Goal: Task Accomplishment & Management: Complete application form

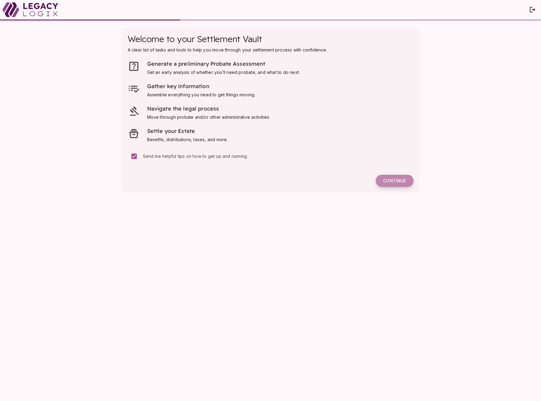
click at [393, 183] on span "Continue" at bounding box center [394, 180] width 23 height 5
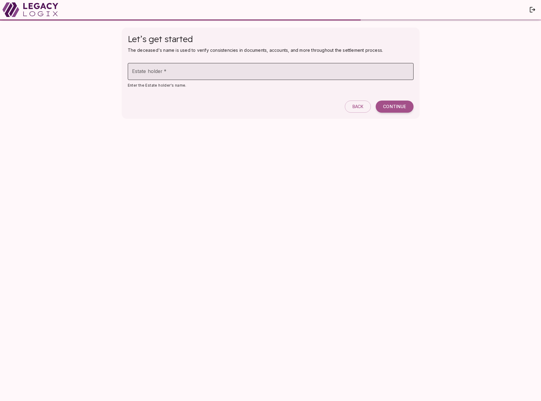
click at [180, 72] on input "Estate holder   *" at bounding box center [271, 71] width 286 height 17
type input "**********"
click at [388, 106] on span "Continue" at bounding box center [394, 106] width 23 height 5
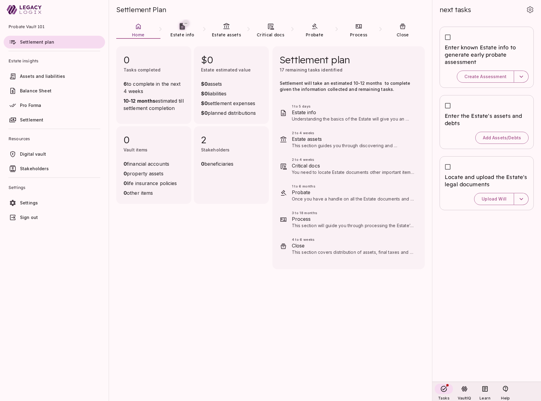
click at [47, 168] on span "Stakeholders" at bounding box center [61, 169] width 83 height 6
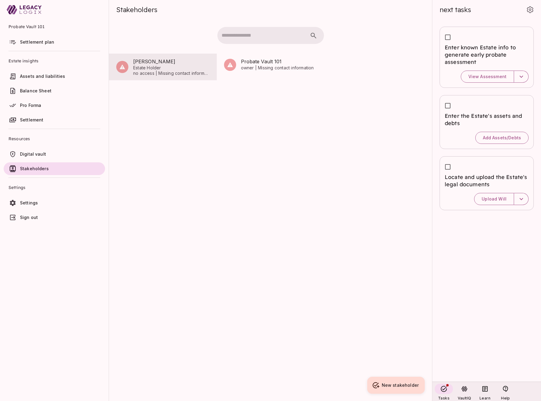
click at [150, 68] on span "Estate Holder" at bounding box center [171, 67] width 76 height 5
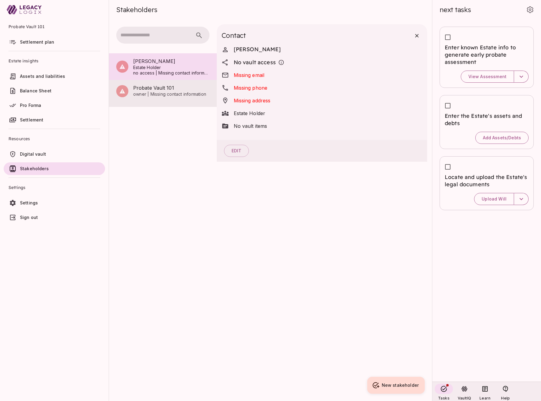
click at [152, 94] on span "owner | Missing contact information" at bounding box center [171, 93] width 76 height 5
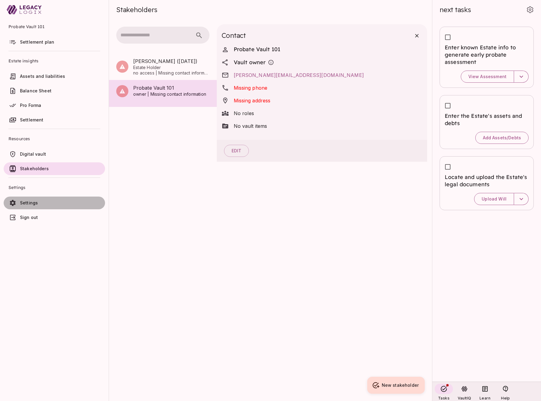
click at [37, 203] on span "Settings" at bounding box center [29, 202] width 18 height 5
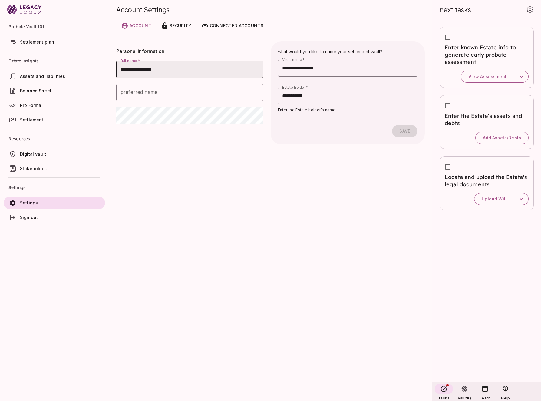
click at [169, 69] on input "**********" at bounding box center [189, 69] width 147 height 17
type input "**********"
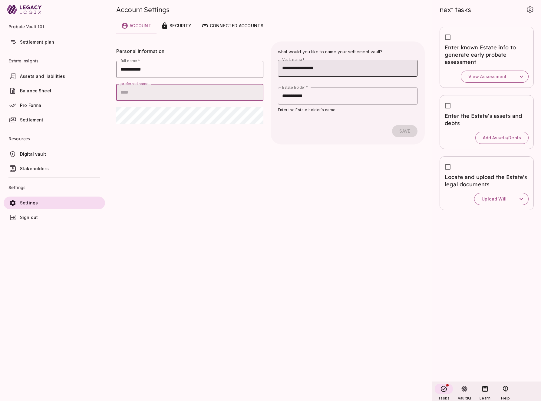
click at [337, 69] on input "**********" at bounding box center [348, 68] width 140 height 17
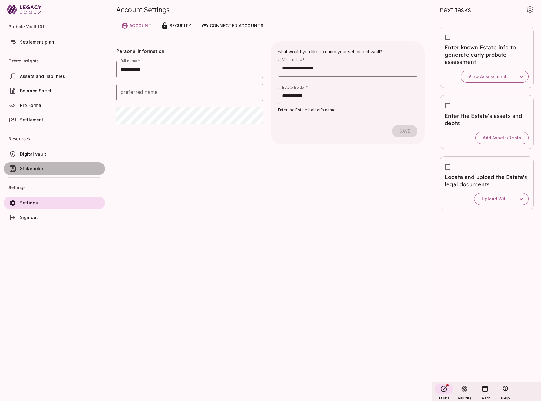
click at [37, 169] on span "Stakeholders" at bounding box center [34, 168] width 29 height 5
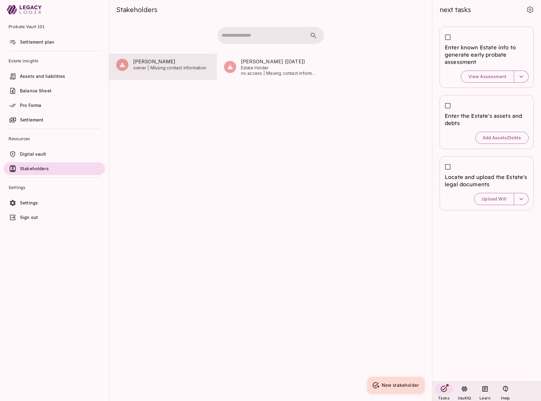
click at [157, 63] on span "[PERSON_NAME]" at bounding box center [171, 61] width 76 height 7
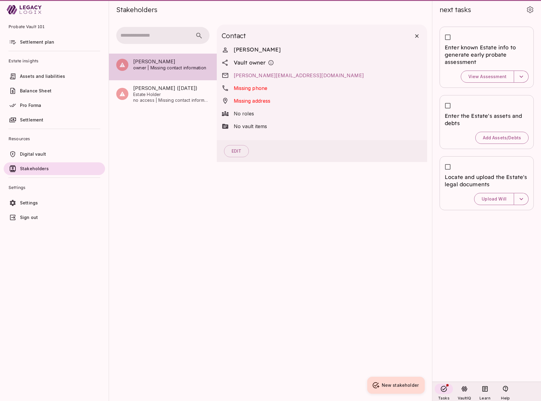
scroll to position [0, 0]
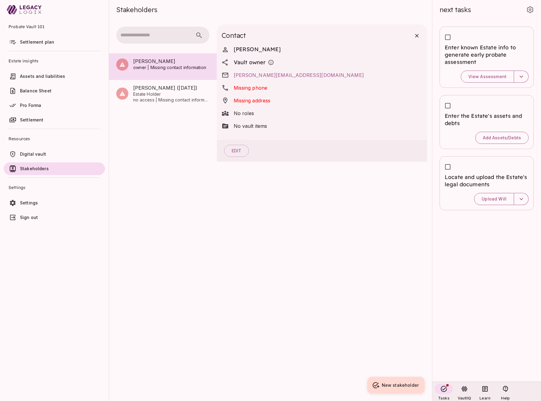
click at [28, 203] on span "Settings" at bounding box center [29, 202] width 18 height 5
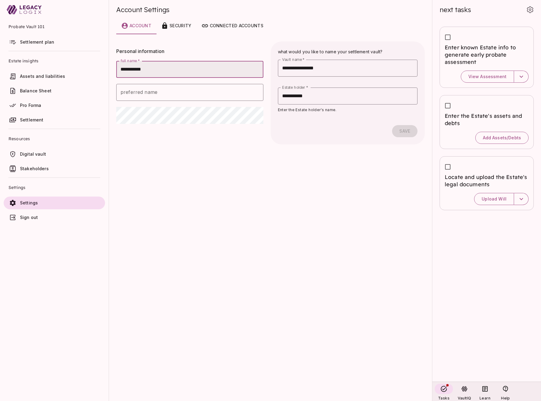
click at [46, 41] on span "Settlement plan" at bounding box center [37, 41] width 34 height 5
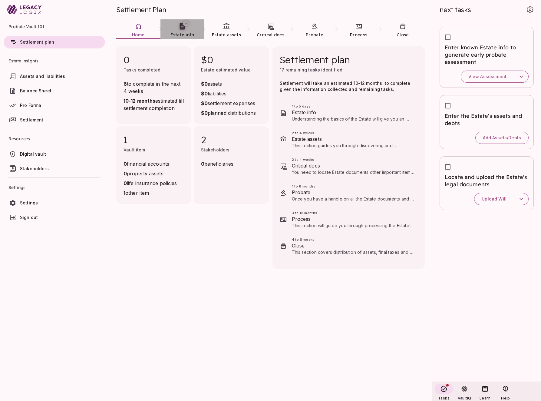
click at [182, 33] on span "Estate info" at bounding box center [182, 34] width 24 height 5
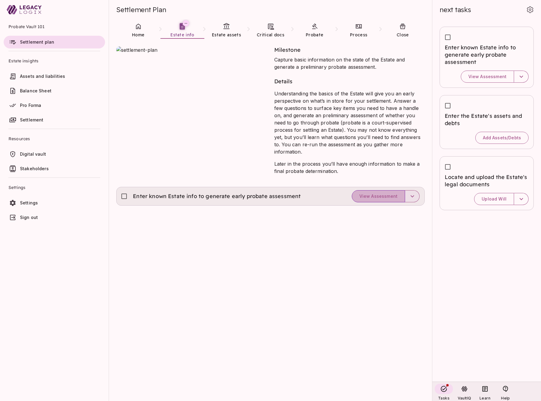
click at [380, 193] on span "View Assessment" at bounding box center [378, 195] width 38 height 5
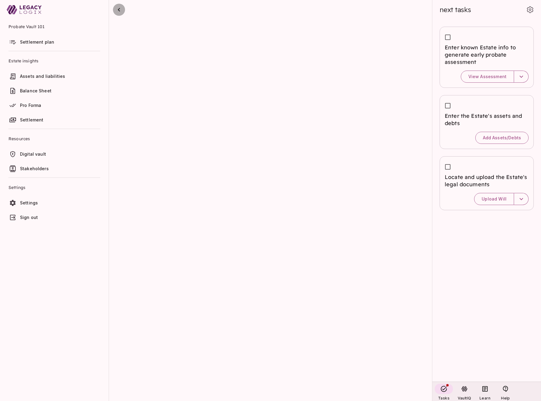
click at [120, 11] on icon "button" at bounding box center [118, 9] width 7 height 7
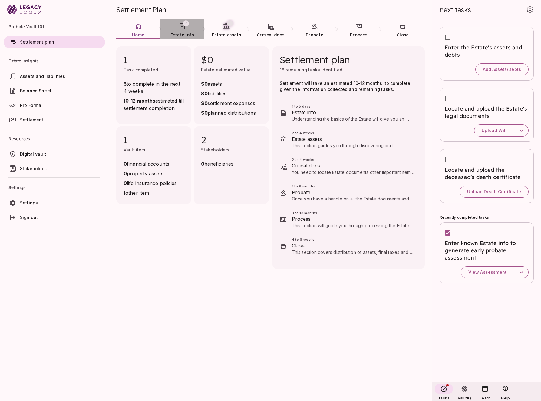
click at [181, 28] on icon at bounding box center [182, 26] width 7 height 7
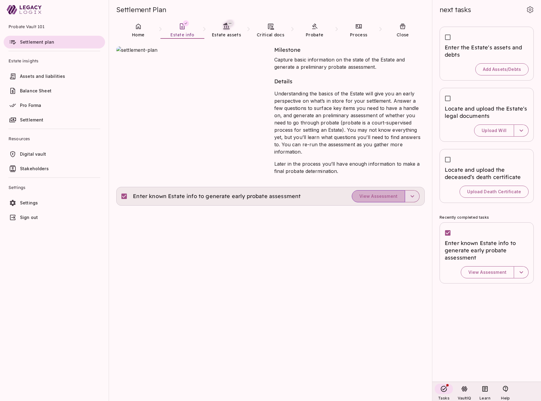
click at [383, 193] on span "View Assessment" at bounding box center [378, 195] width 38 height 5
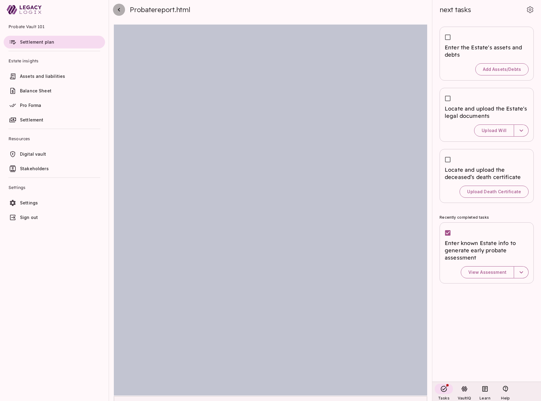
click at [120, 11] on icon "button" at bounding box center [118, 9] width 7 height 7
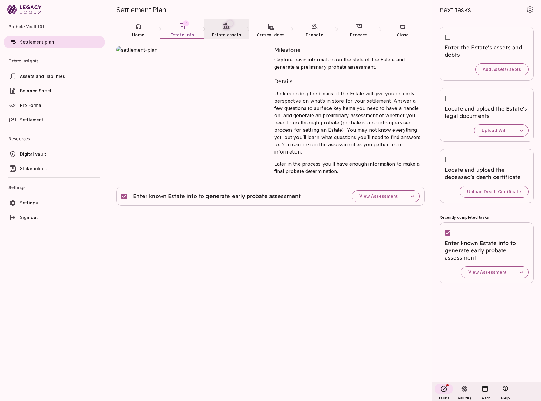
click at [226, 31] on link "Estate assets" at bounding box center [226, 30] width 44 height 22
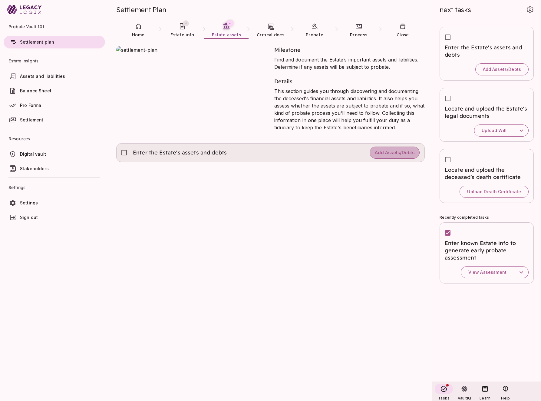
click at [381, 154] on span "Add Assets/Debts" at bounding box center [395, 153] width 40 height 6
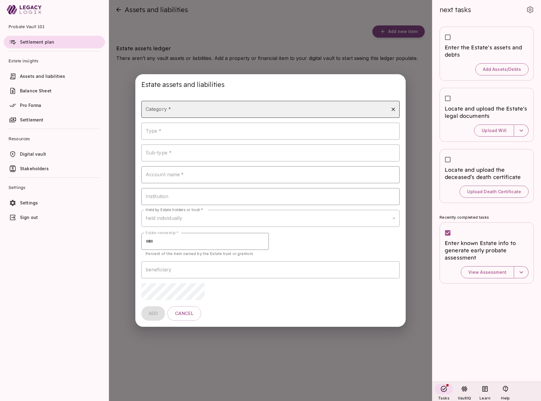
click at [234, 109] on input "Category *" at bounding box center [266, 110] width 244 height 12
click at [226, 127] on li "bank" at bounding box center [270, 125] width 259 height 11
type input "****"
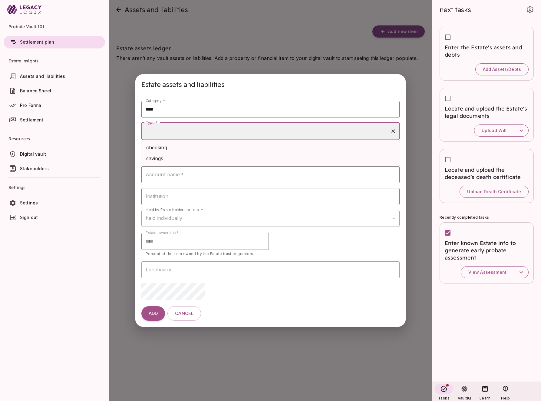
click at [226, 127] on input "Type *" at bounding box center [266, 131] width 244 height 12
click at [221, 150] on li "checking" at bounding box center [270, 147] width 259 height 11
type input "********"
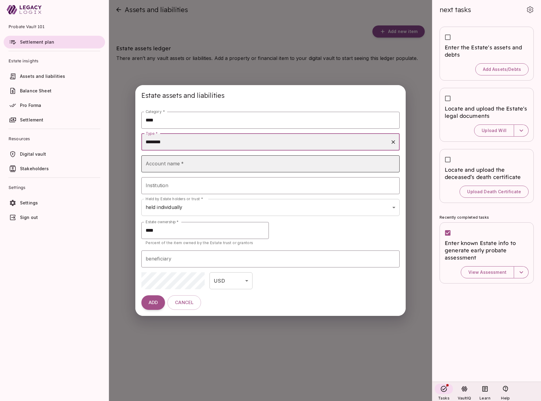
click at [213, 165] on input "Account name   *" at bounding box center [270, 163] width 259 height 17
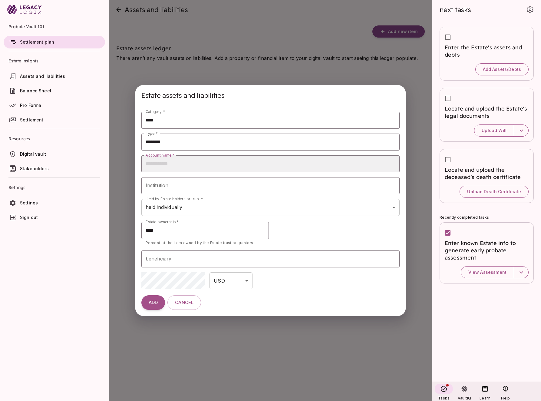
type input "**********"
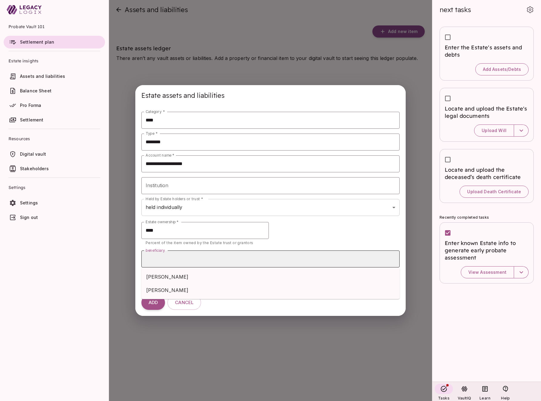
click at [178, 258] on input "beneficiary" at bounding box center [270, 259] width 253 height 12
click at [171, 276] on span "[PERSON_NAME]" at bounding box center [270, 276] width 249 height 7
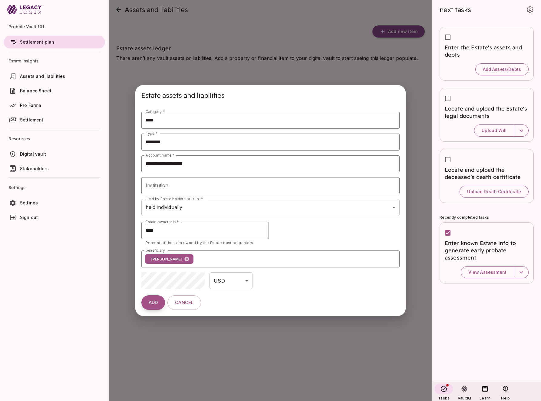
click at [153, 305] on span "ADD" at bounding box center [153, 303] width 9 height 6
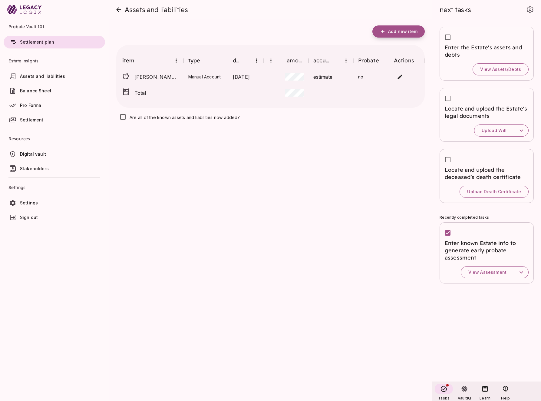
click at [401, 33] on span "Add new item" at bounding box center [402, 31] width 29 height 5
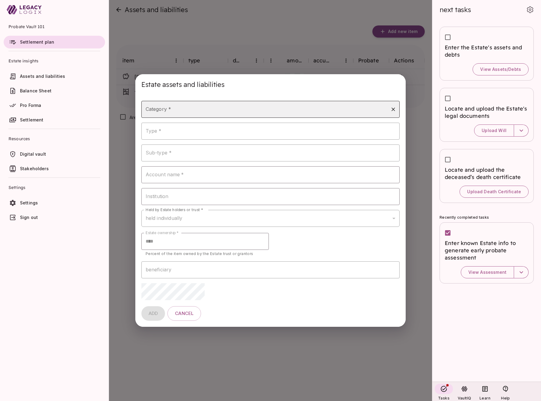
click at [191, 110] on input "Category *" at bounding box center [266, 110] width 244 height 12
click at [180, 136] on li "investment" at bounding box center [270, 136] width 259 height 11
type input "**********"
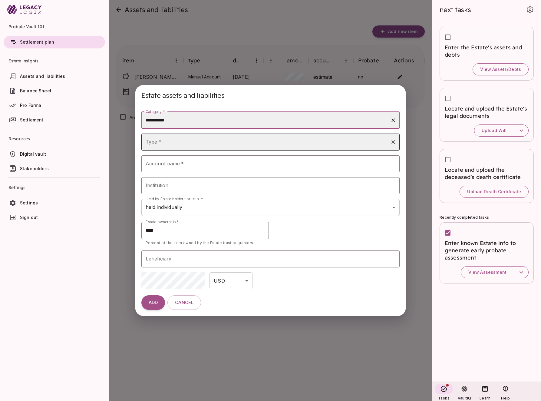
click at [177, 143] on input "Type *" at bounding box center [266, 142] width 244 height 12
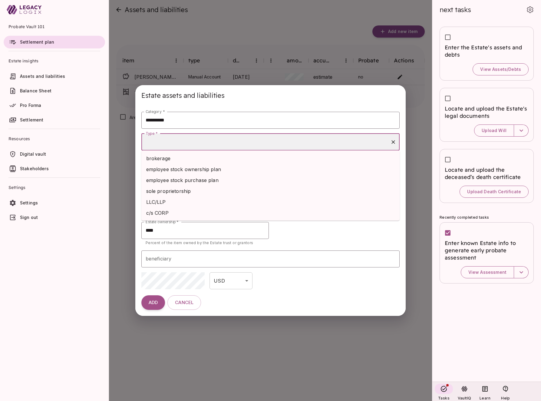
click at [178, 159] on li "brokerage" at bounding box center [270, 158] width 259 height 11
type input "*********"
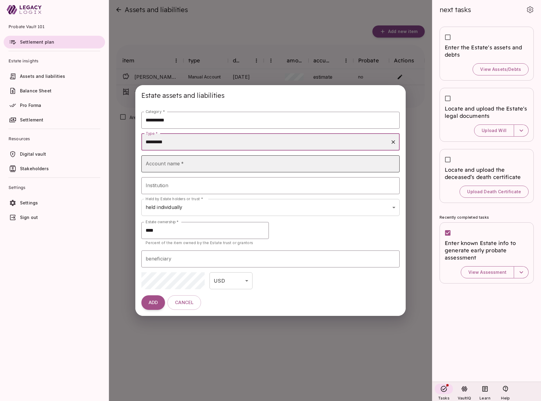
click at [177, 163] on input "Account name   *" at bounding box center [270, 163] width 259 height 17
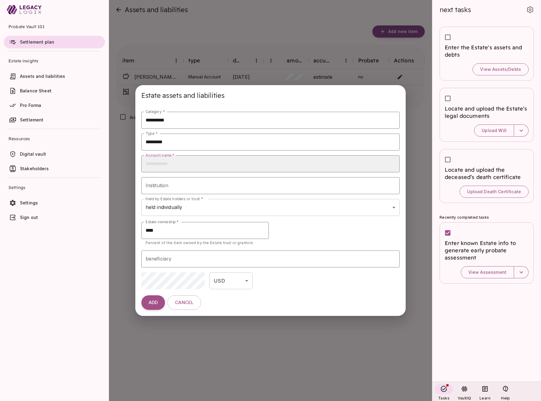
type input "**********"
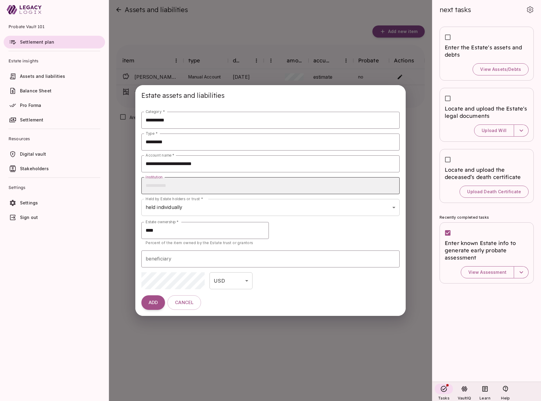
click at [168, 185] on input "Institution" at bounding box center [270, 185] width 259 height 17
click at [168, 191] on input "Institution" at bounding box center [270, 185] width 259 height 17
type input "*"
type input "**********"
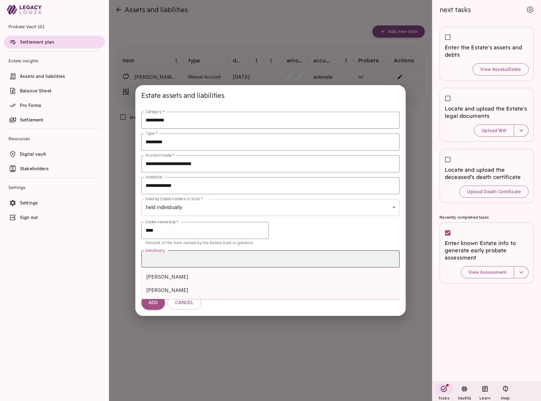
click at [174, 262] on input "beneficiary" at bounding box center [270, 259] width 253 height 12
drag, startPoint x: 170, startPoint y: 276, endPoint x: 121, endPoint y: 255, distance: 53.4
click at [121, 255] on body "Probate Vault 101 Settlement plan Estate insights Assets and liabilities Balanc…" at bounding box center [270, 204] width 541 height 408
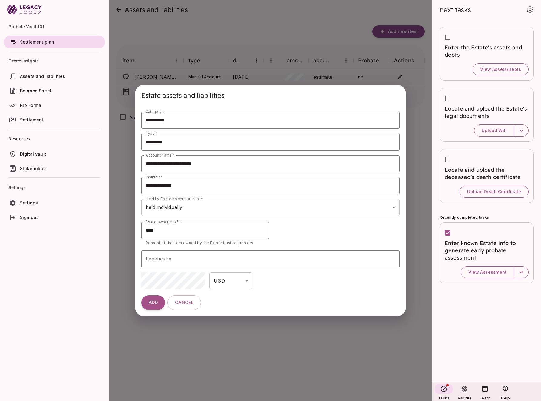
click at [121, 255] on div "**********" at bounding box center [270, 200] width 541 height 401
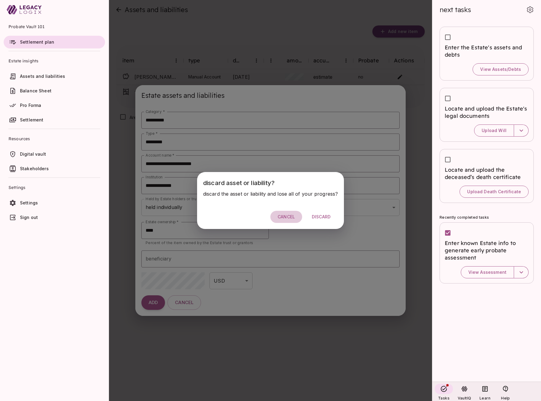
click at [289, 220] on button "Cancel" at bounding box center [286, 217] width 32 height 12
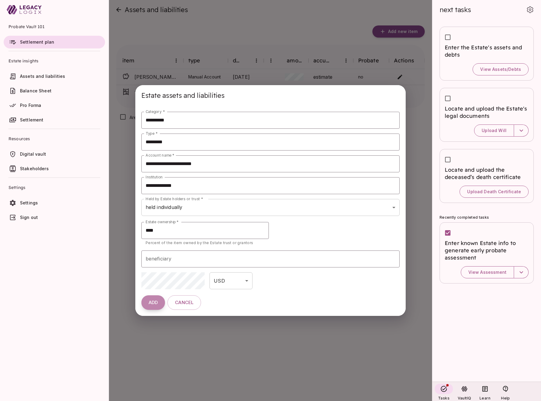
click at [155, 303] on span "ADD" at bounding box center [153, 303] width 9 height 6
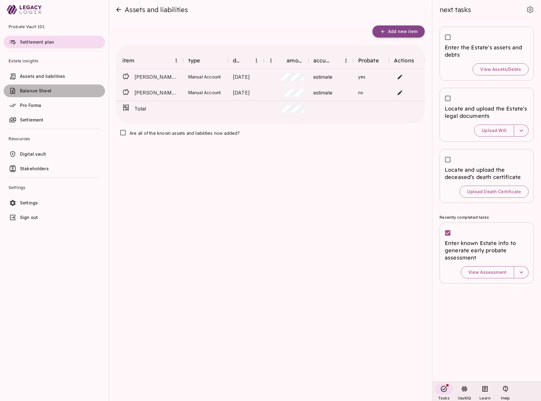
click at [43, 91] on span "Balance Sheet" at bounding box center [35, 90] width 31 height 5
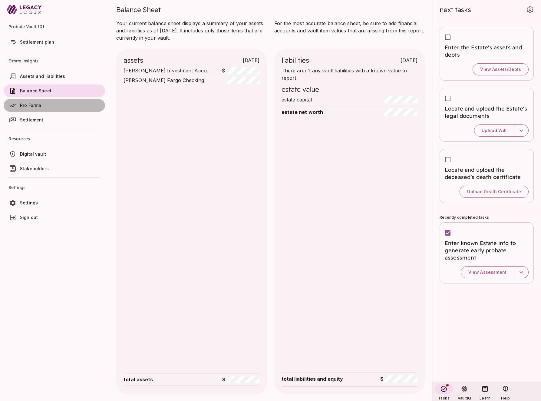
click at [33, 107] on span "Pro Forma" at bounding box center [30, 105] width 21 height 5
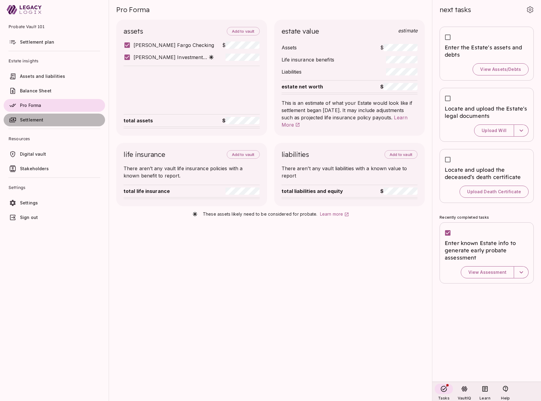
click at [34, 119] on span "Settlement" at bounding box center [32, 119] width 24 height 5
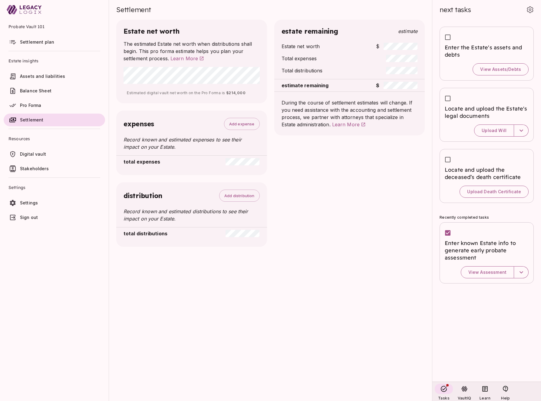
click at [39, 153] on span "Digital vault" at bounding box center [33, 153] width 26 height 5
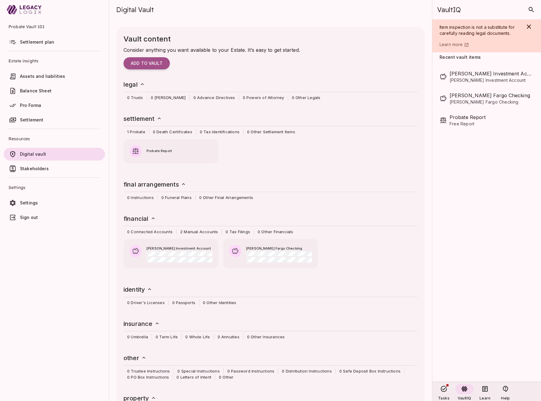
click at [45, 169] on span "Stakeholders" at bounding box center [34, 168] width 29 height 5
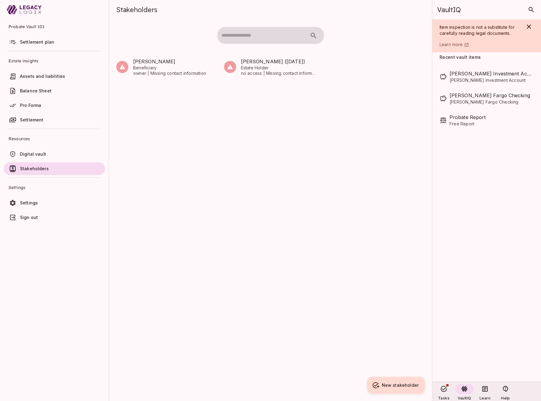
click at [42, 38] on link "Settlement plan" at bounding box center [54, 42] width 101 height 13
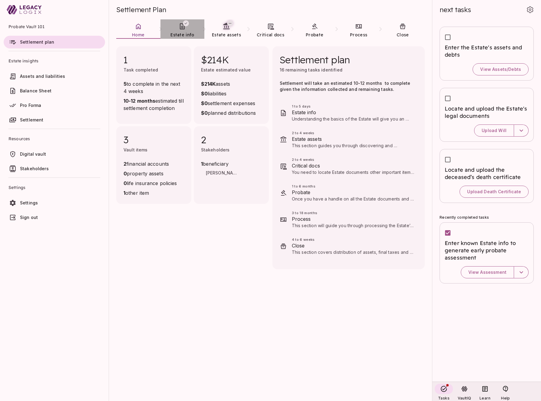
click at [181, 31] on link "Estate info" at bounding box center [182, 30] width 44 height 22
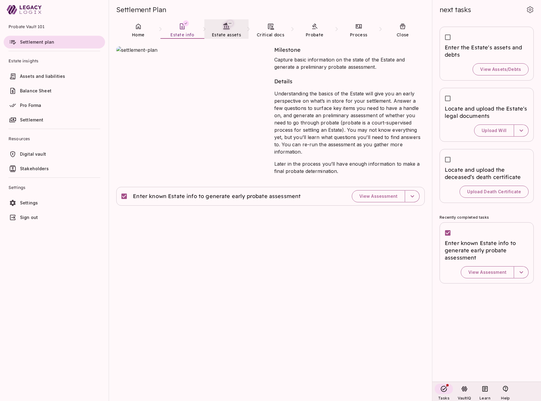
click at [221, 32] on span "Estate assets" at bounding box center [226, 34] width 29 height 5
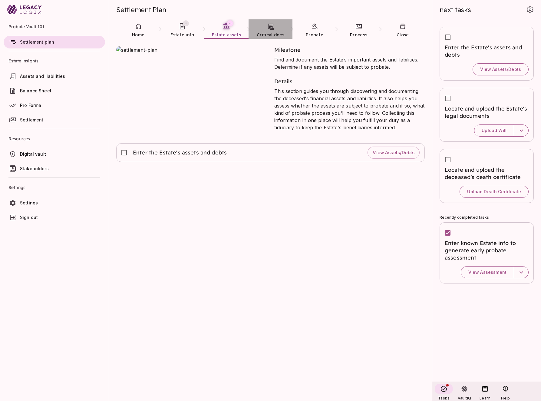
click at [271, 31] on link "Critical docs" at bounding box center [271, 30] width 44 height 22
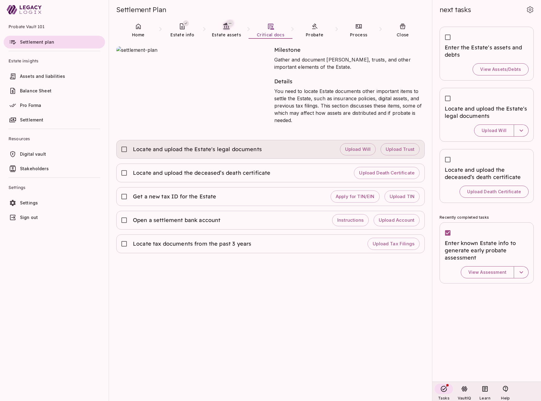
click at [283, 150] on div "Locate and upload the Estate's legal documents Upload Will Upload Trust" at bounding box center [270, 149] width 298 height 13
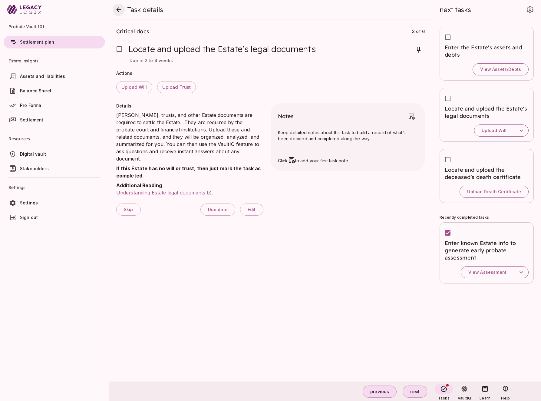
click at [120, 10] on icon "close" at bounding box center [118, 9] width 5 height 5
